Goal: Information Seeking & Learning: Learn about a topic

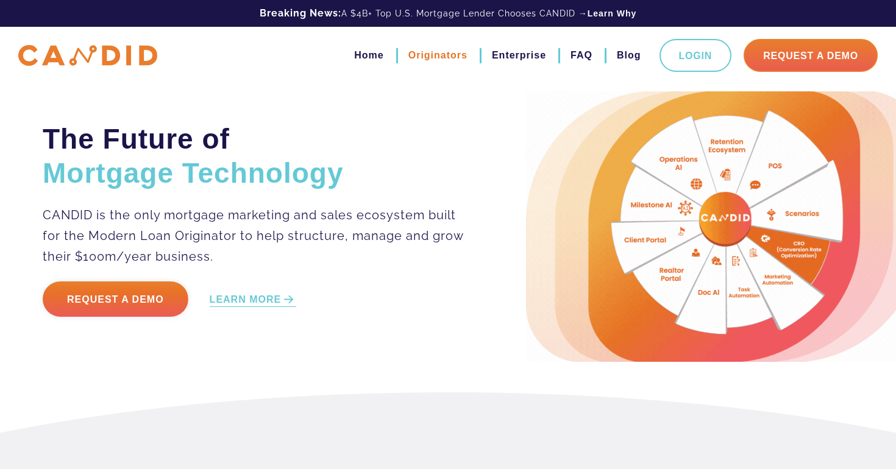
click at [432, 56] on link "Originators" at bounding box center [437, 55] width 59 height 21
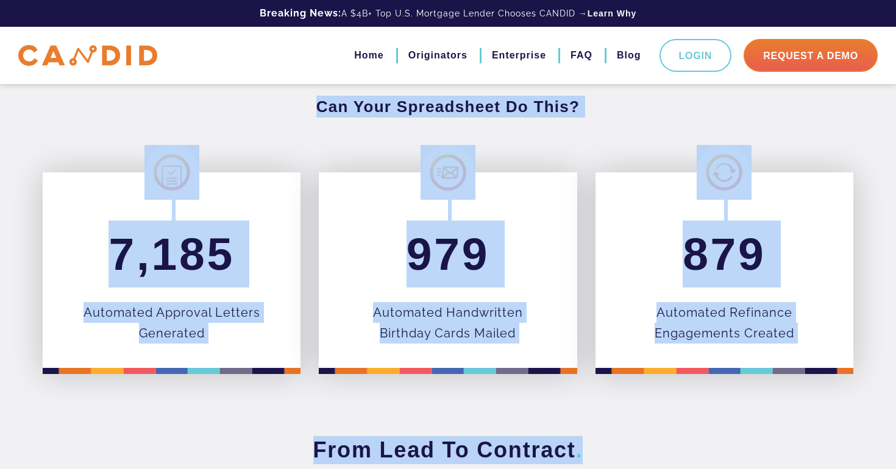
drag, startPoint x: 433, startPoint y: 361, endPoint x: 387, endPoint y: 511, distance: 156.8
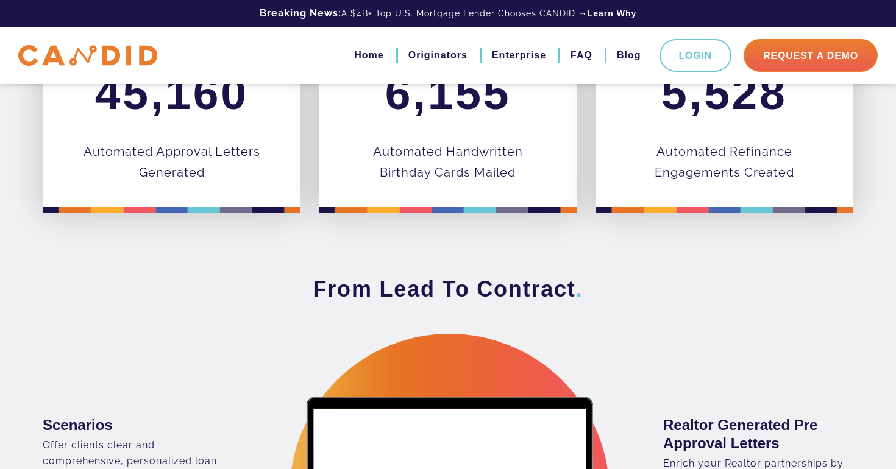
click at [831, 241] on div "45,160 Automated Approval Letters Generated 6,155 Automated Handwritten Birthda…" at bounding box center [448, 128] width 829 height 232
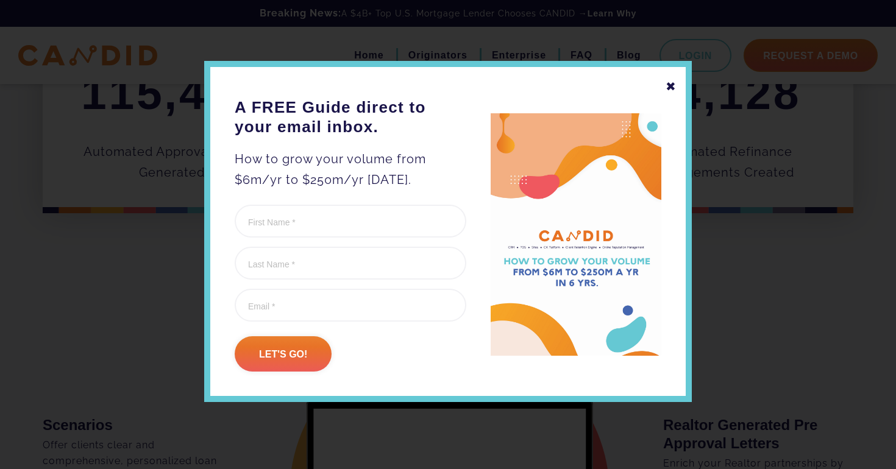
click at [669, 85] on div "✖" at bounding box center [671, 86] width 11 height 21
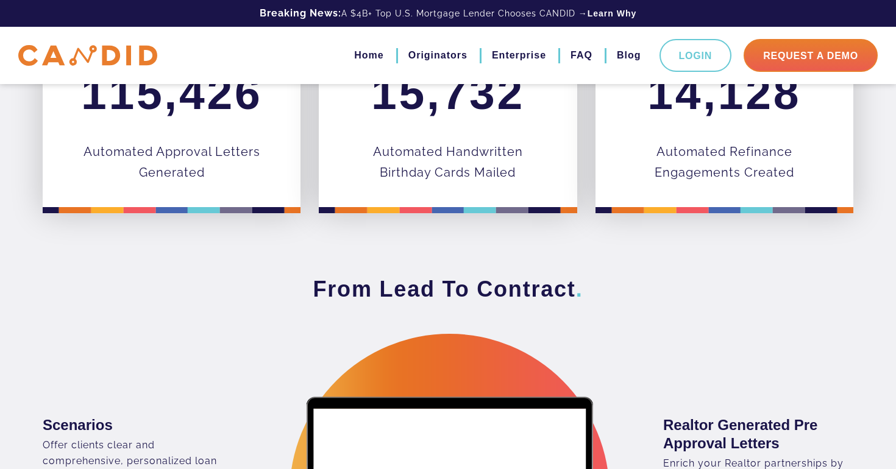
click at [683, 290] on h3 "From Lead To Contract ." at bounding box center [448, 290] width 811 height 28
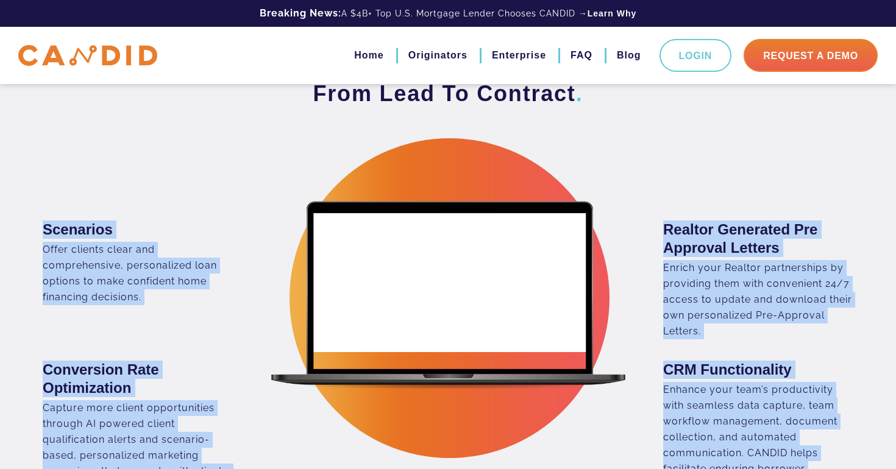
drag, startPoint x: 683, startPoint y: 293, endPoint x: 683, endPoint y: 511, distance: 218.2
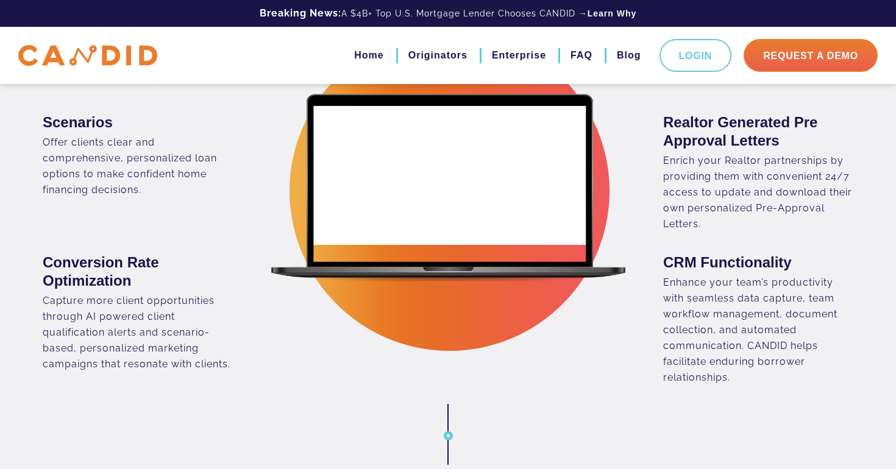
click at [702, 312] on div "Enhance your team’s productivity with seamless data capture, team workflow mana…" at bounding box center [758, 330] width 190 height 111
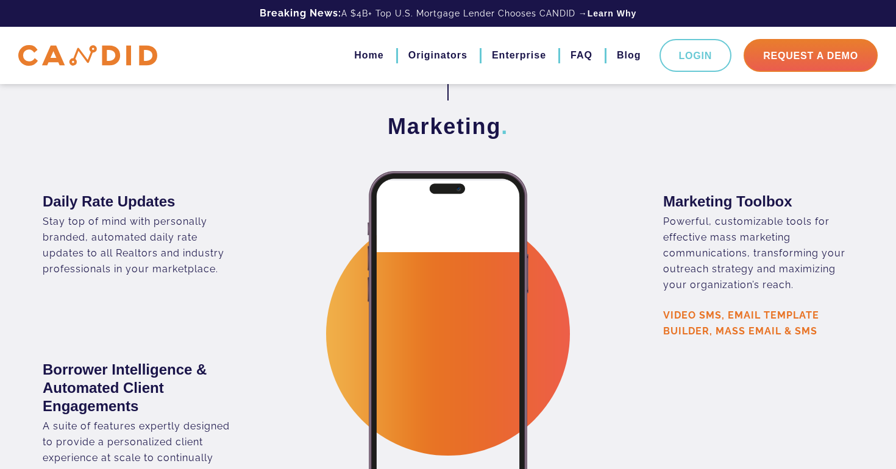
scroll to position [2278, 0]
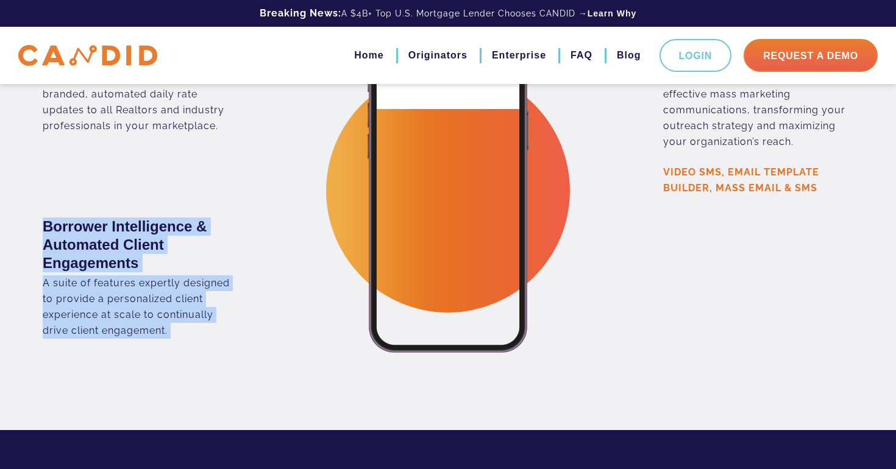
drag, startPoint x: 825, startPoint y: 408, endPoint x: 826, endPoint y: 510, distance: 101.8
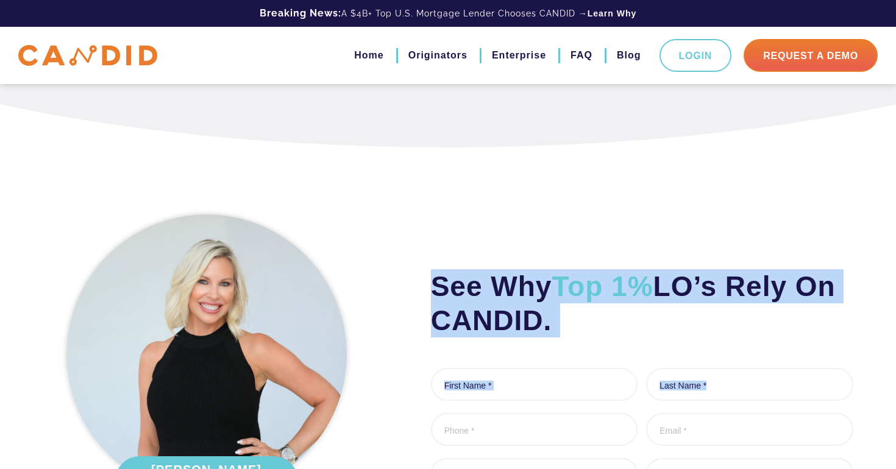
scroll to position [3833, 0]
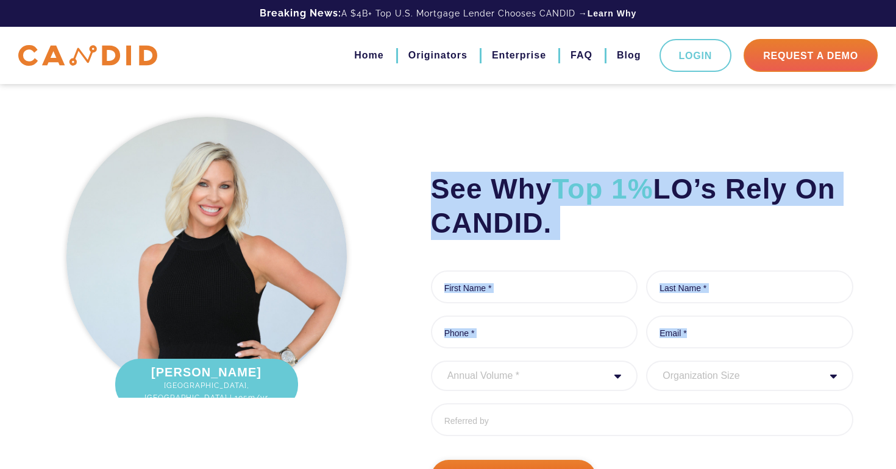
drag, startPoint x: 883, startPoint y: 418, endPoint x: 883, endPoint y: 507, distance: 89.6
click at [884, 398] on div "See Why Top 1% LO’s Rely On CANDID. First Name * 0 of 1000 max characters Last …" at bounding box center [448, 303] width 896 height 507
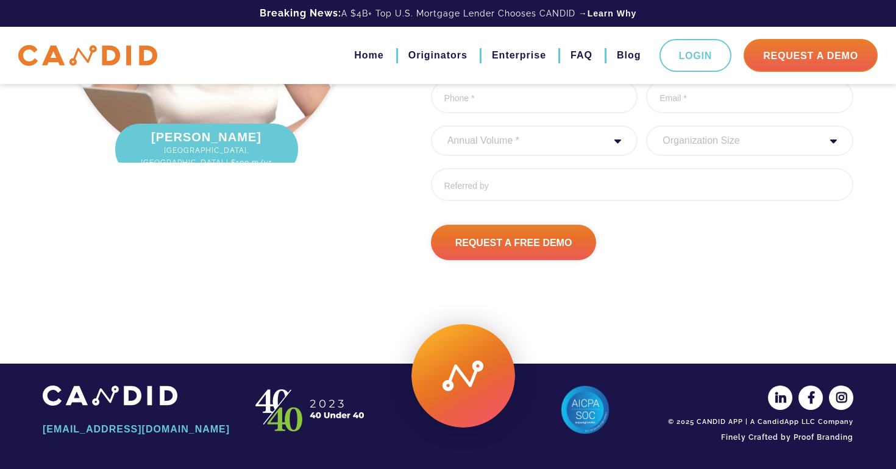
scroll to position [4152, 0]
